Goal: Navigation & Orientation: Find specific page/section

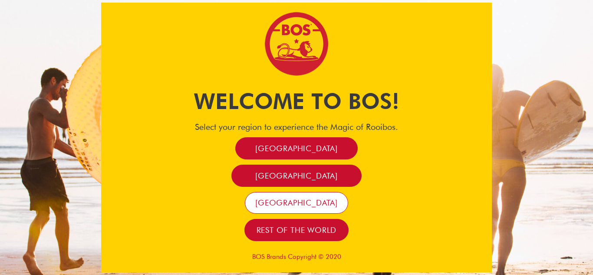
drag, startPoint x: 0, startPoint y: 0, endPoint x: 300, endPoint y: 205, distance: 363.2
click at [300, 205] on span "[GEOGRAPHIC_DATA]" at bounding box center [296, 203] width 83 height 10
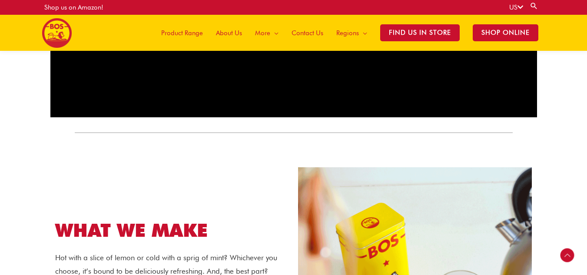
scroll to position [741, 0]
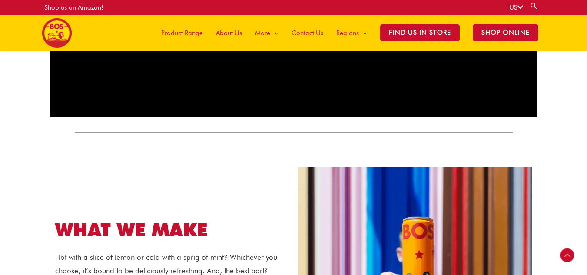
click at [184, 37] on span "Product Range" at bounding box center [182, 33] width 42 height 26
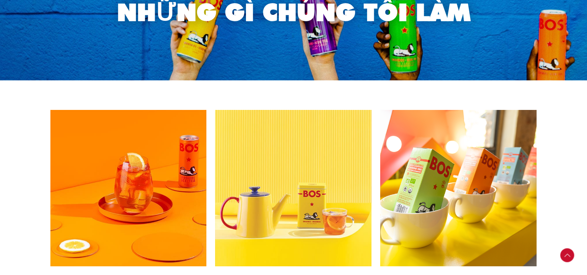
scroll to position [200, 0]
